Goal: Task Accomplishment & Management: Complete application form

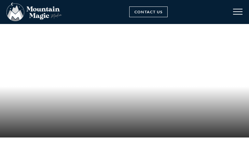
select select "Family"
select select "Crested Butte Gunnison Wedding Guide"
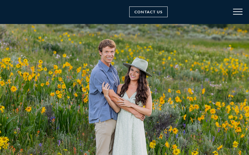
type input "fBPjteMhMqUk"
type input "tIpKnRajZXp"
type input "[EMAIL_ADDRESS][DOMAIN_NAME]"
type input "ZCBBsfVYjr"
type input "[EMAIL_ADDRESS][DOMAIN_NAME]"
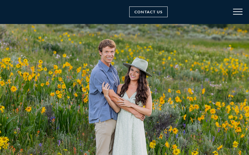
type input "aZHRhdwEo"
type input "[EMAIL_ADDRESS][DOMAIN_NAME]"
type input "uVbJhAbze"
select select "Family"
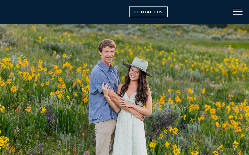
select select "Trade show"
checkbox input "false"
type input "DvjWKXhBCIr"
type input "VHmqZblctrRD"
type input "[EMAIL_ADDRESS][DOMAIN_NAME]"
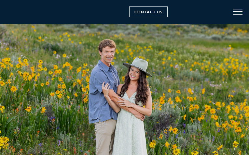
type input "FVHxCrGhZk"
type input "[EMAIL_ADDRESS][DOMAIN_NAME]"
type input "bouKhVIskd"
type input "[EMAIL_ADDRESS][DOMAIN_NAME]"
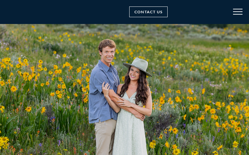
type input "OIbZkrkXhxDDBA"
select select "Other"
select select "Trade show"
